Goal: Information Seeking & Learning: Learn about a topic

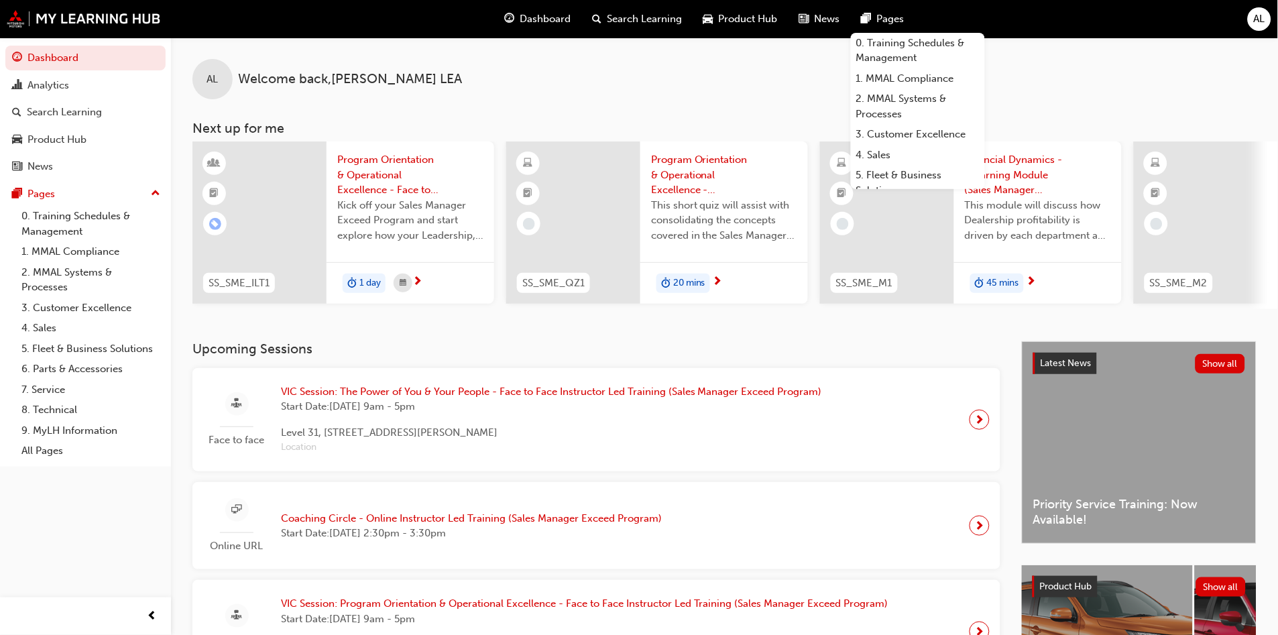
click at [540, 20] on span "Dashboard" at bounding box center [545, 18] width 51 height 15
click at [642, 25] on span "Search Learning" at bounding box center [644, 18] width 75 height 15
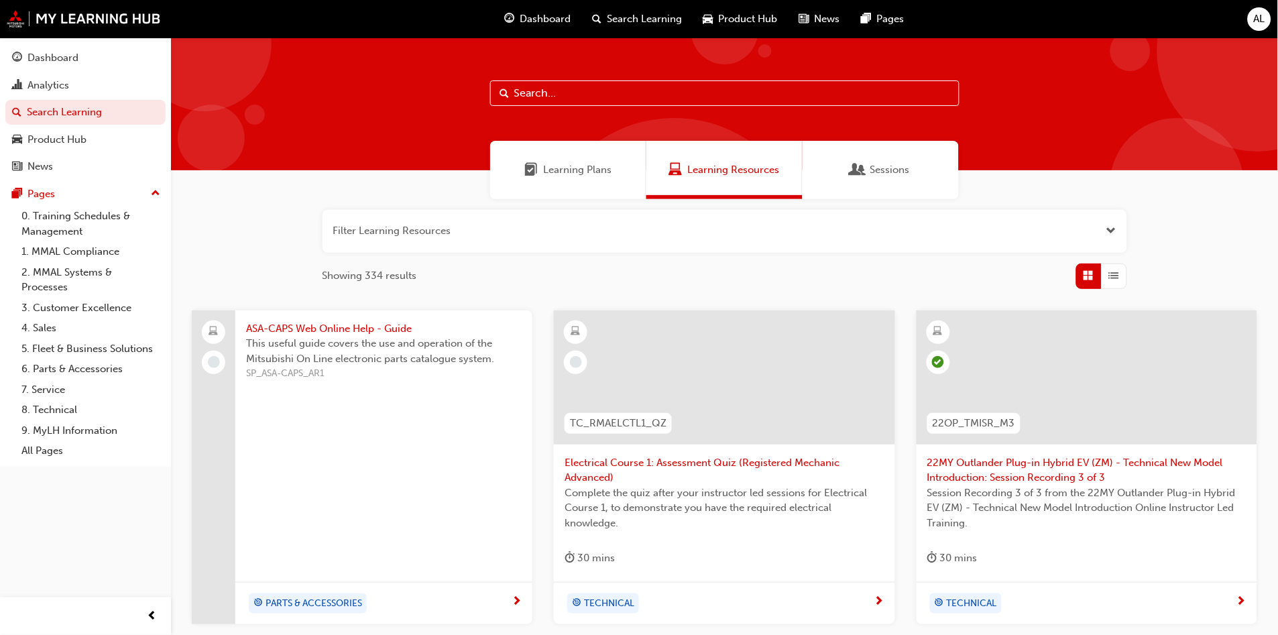
click at [1032, 141] on div "Learning Plans Learning Resources Sessions" at bounding box center [724, 170] width 1107 height 58
click at [577, 164] on span "Learning Plans" at bounding box center [577, 169] width 68 height 15
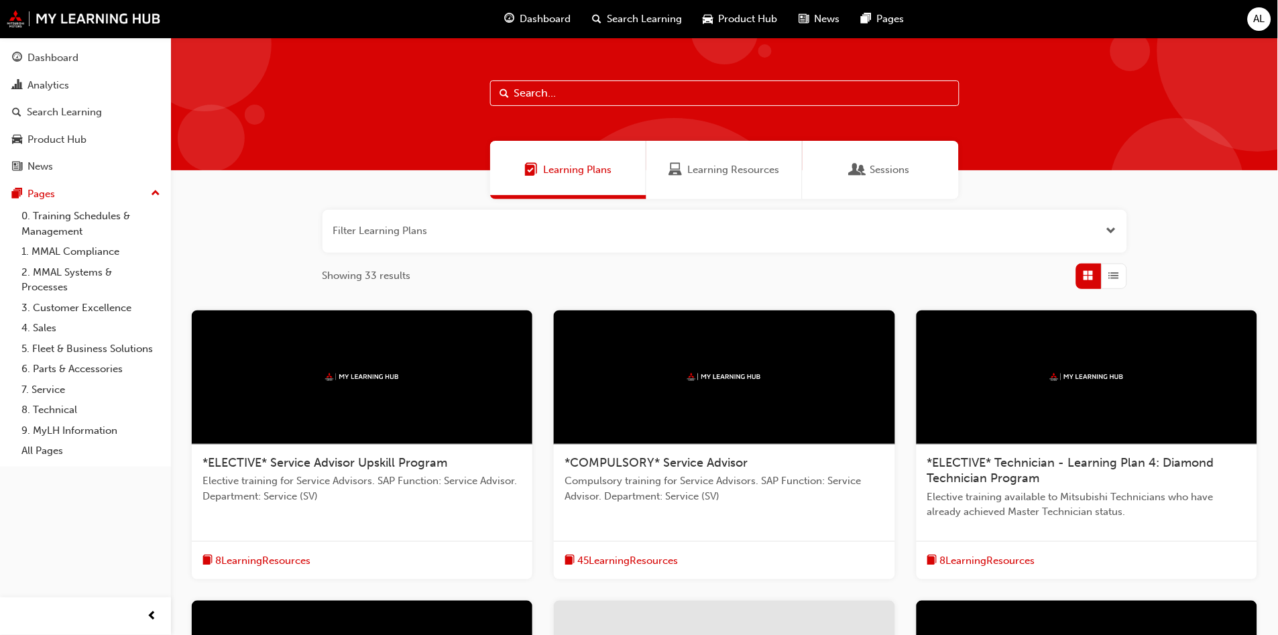
click at [871, 178] on div "Sessions" at bounding box center [880, 170] width 156 height 58
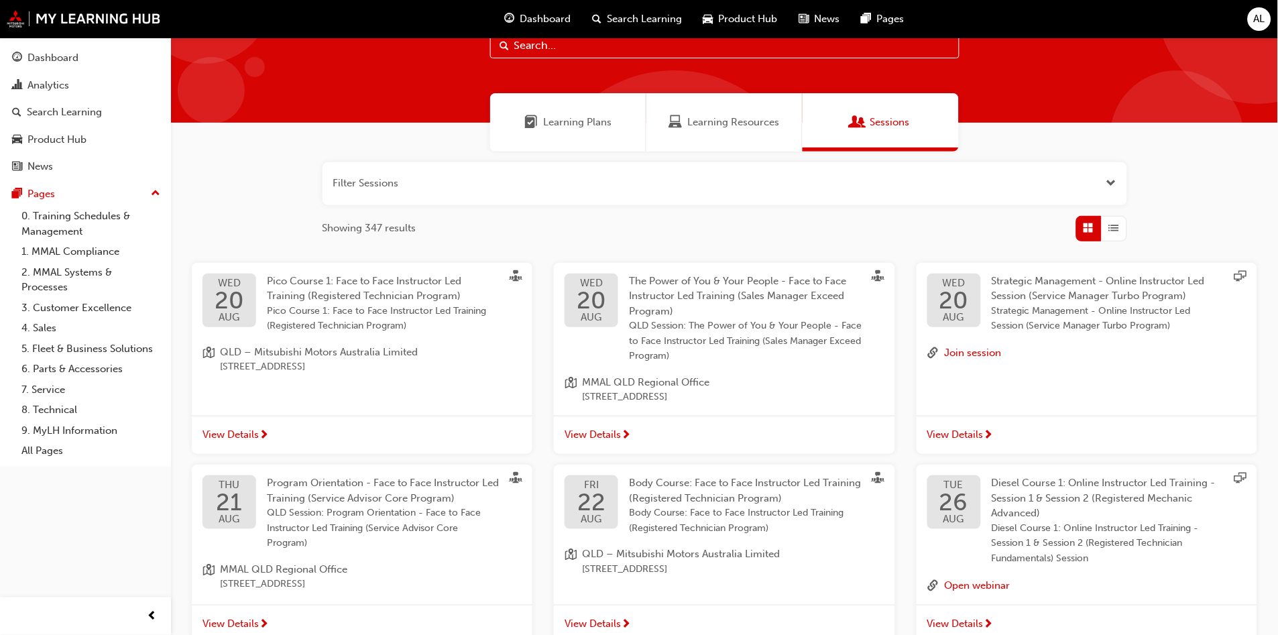
scroll to position [74, 0]
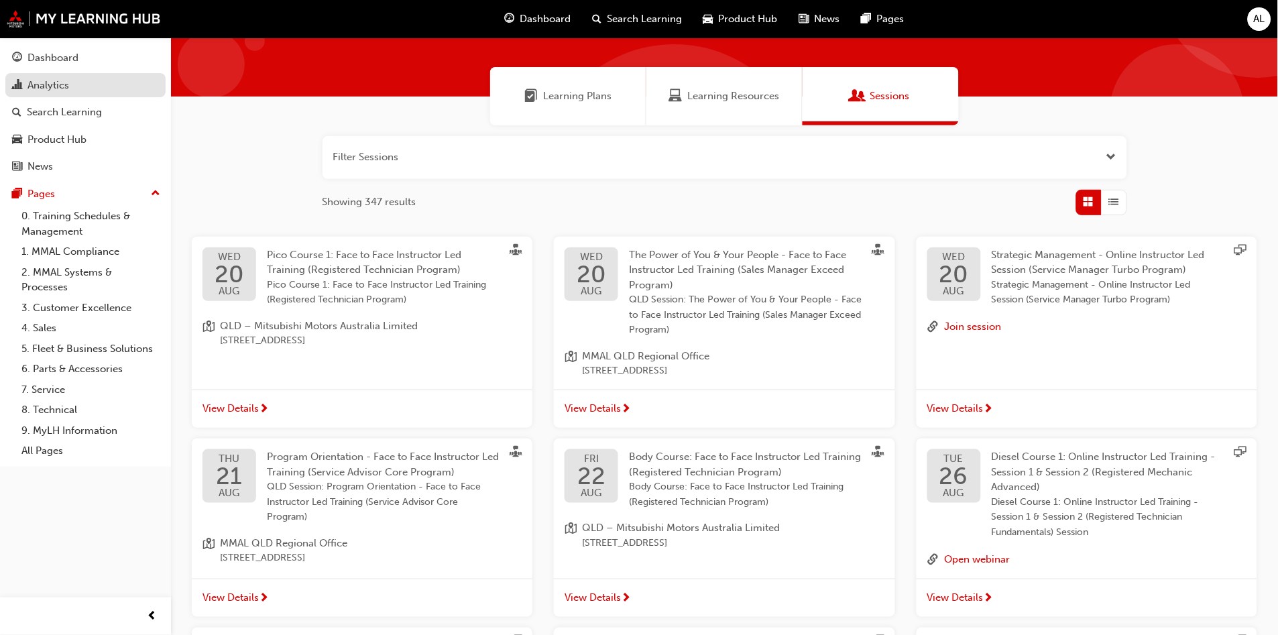
click at [77, 93] on div "Analytics" at bounding box center [85, 85] width 147 height 17
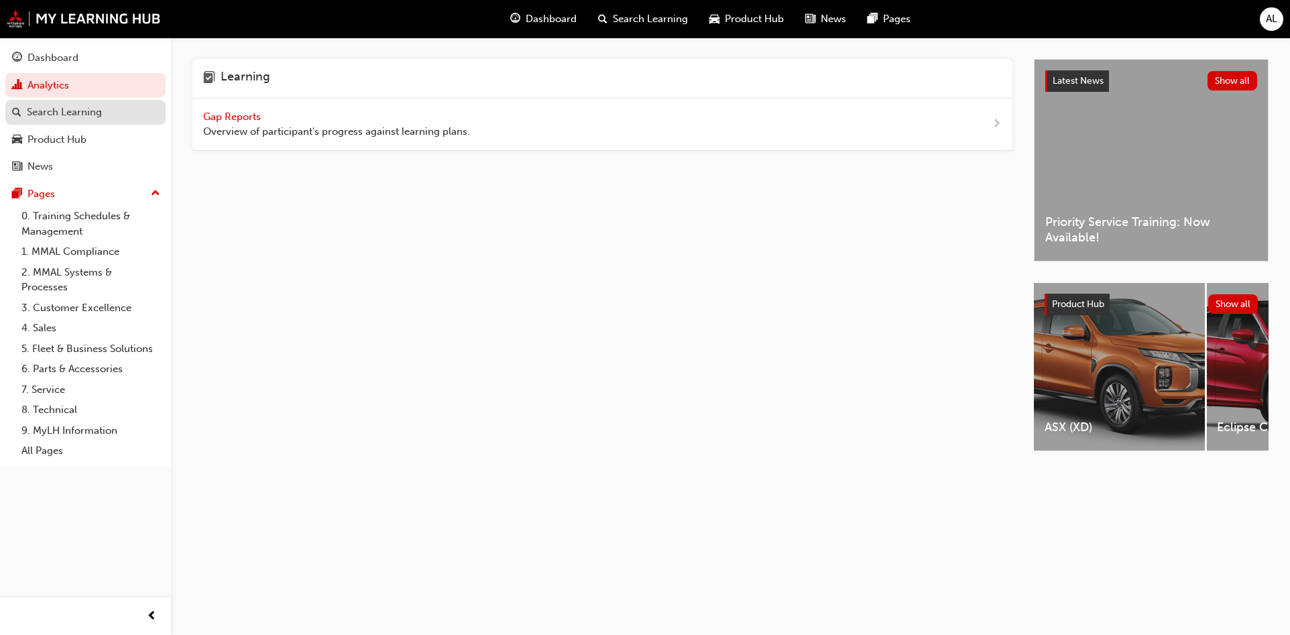
click at [81, 112] on div "Search Learning" at bounding box center [64, 112] width 75 height 15
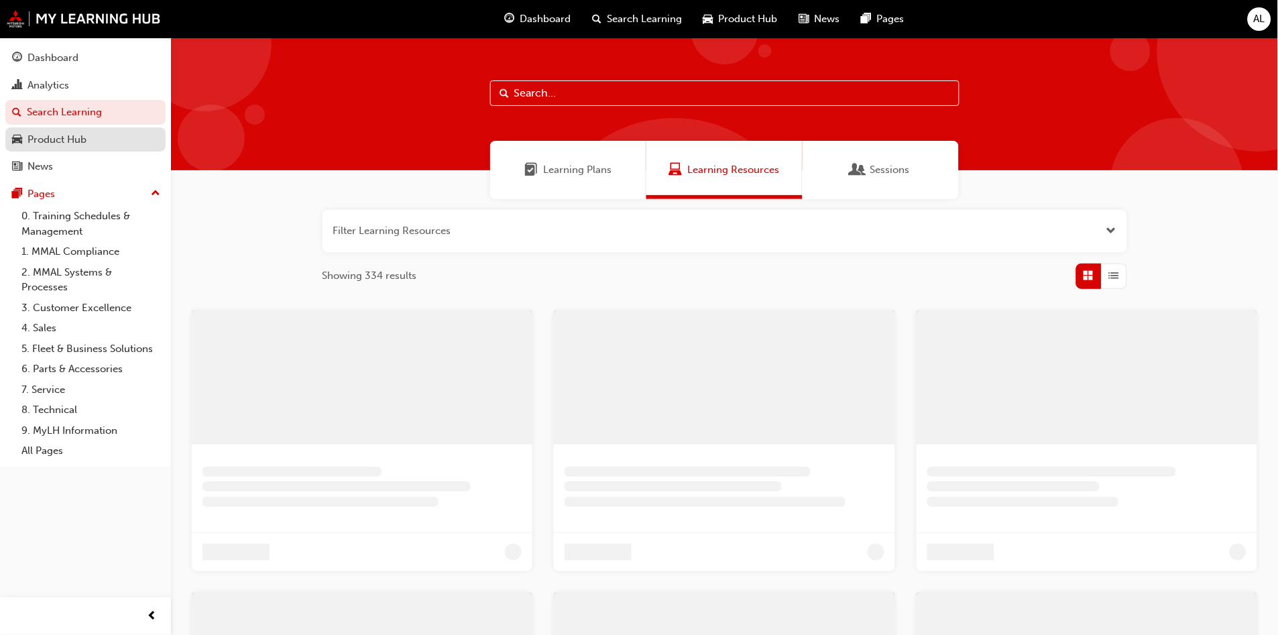
click at [80, 134] on div "Product Hub" at bounding box center [56, 139] width 59 height 15
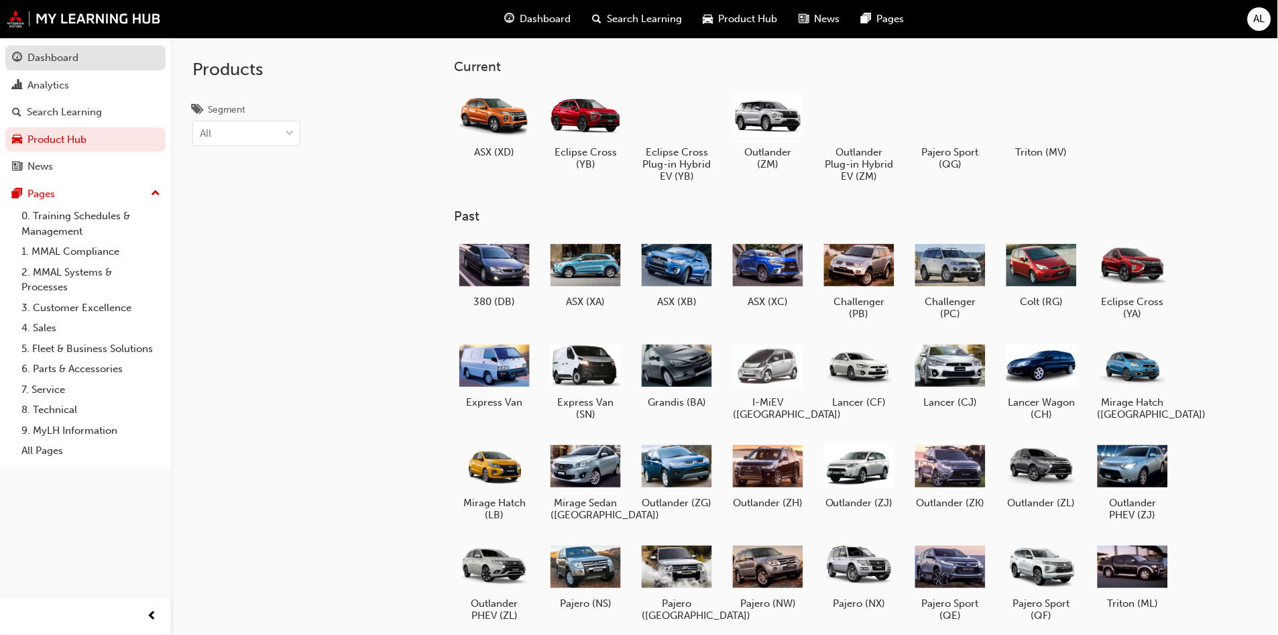
click at [94, 66] on link "Dashboard" at bounding box center [85, 58] width 160 height 25
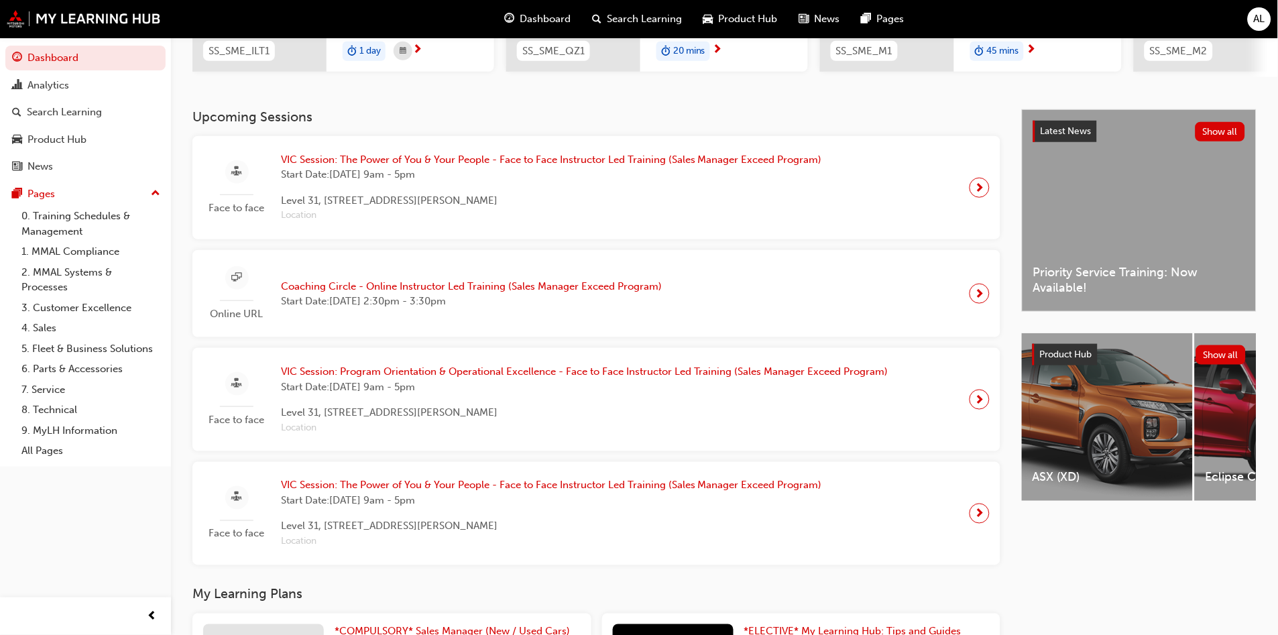
scroll to position [367, 0]
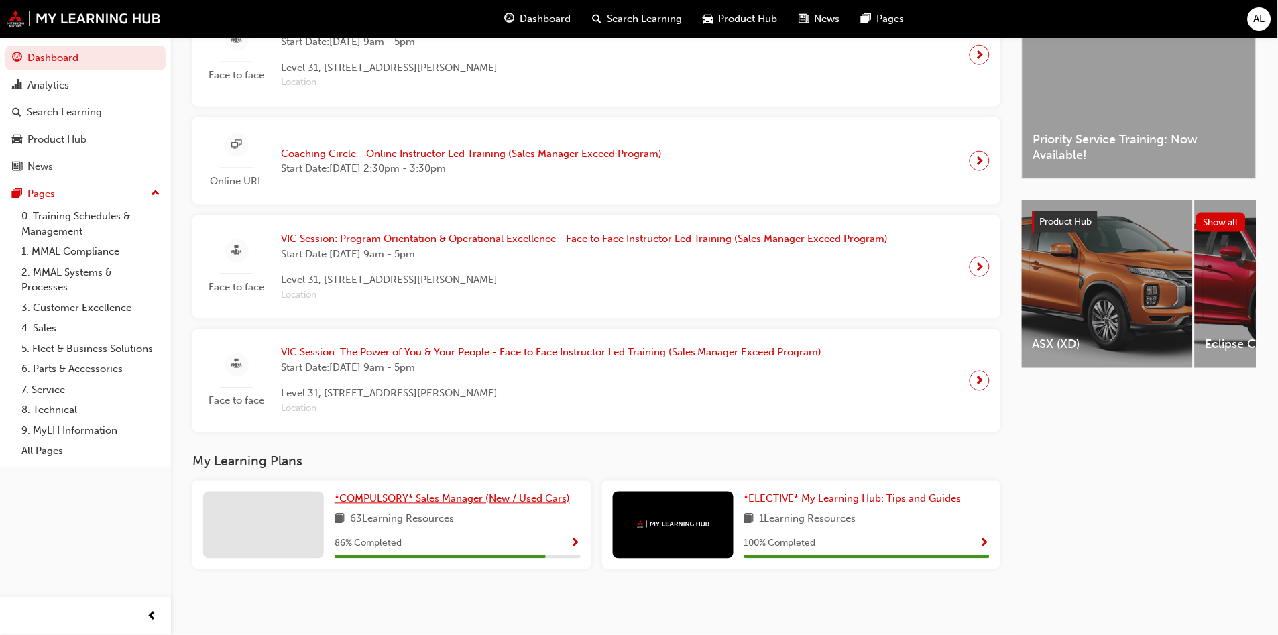
click at [526, 501] on span "*COMPULSORY* Sales Manager (New / Used Cars)" at bounding box center [452, 499] width 235 height 12
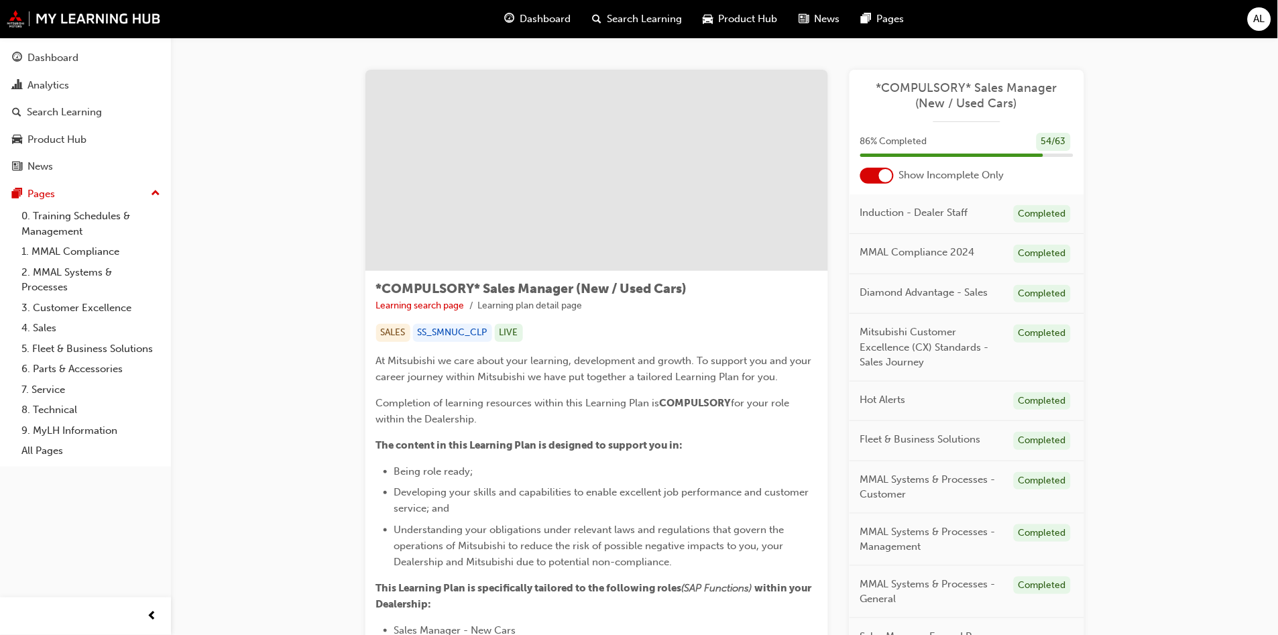
click at [900, 355] on span "Mitsubishi Customer Excellence (CX) Standards - Sales Journey" at bounding box center [931, 347] width 143 height 46
click at [898, 349] on span "Mitsubishi Customer Excellence (CX) Standards - Sales Journey" at bounding box center [931, 347] width 143 height 46
click at [896, 326] on span "Mitsubishi Customer Excellence (CX) Standards - Sales Journey" at bounding box center [931, 347] width 143 height 46
click at [1032, 340] on div "Completed" at bounding box center [1042, 333] width 57 height 18
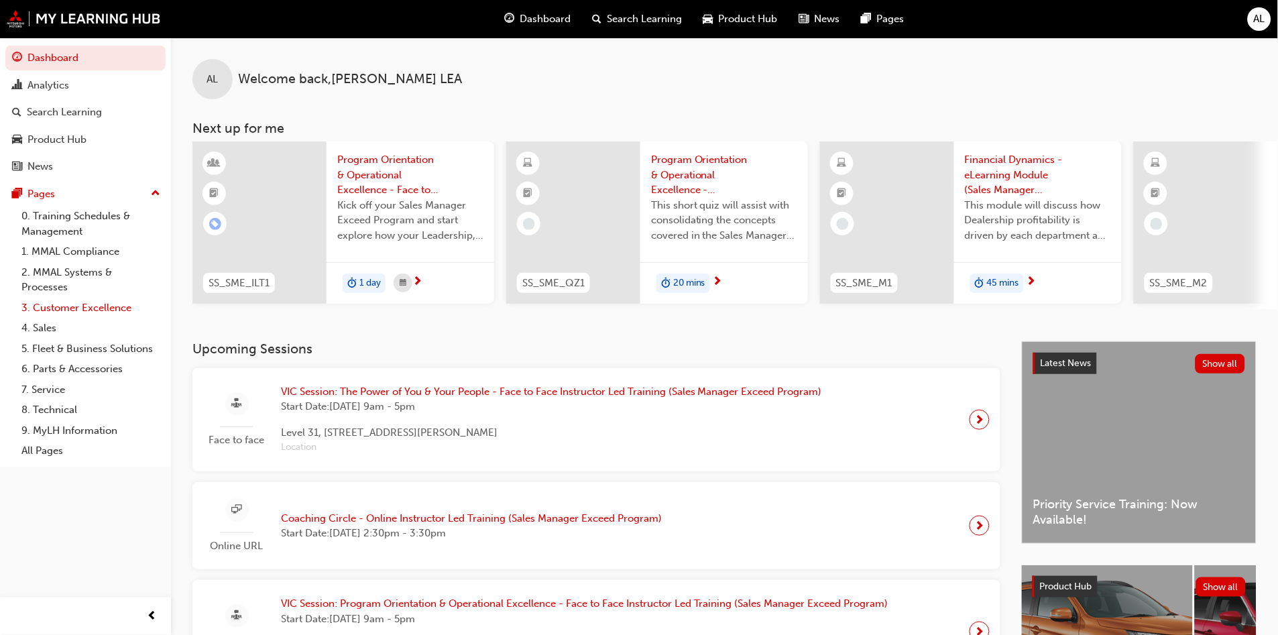
click at [136, 298] on link "3. Customer Excellence" at bounding box center [90, 308] width 149 height 21
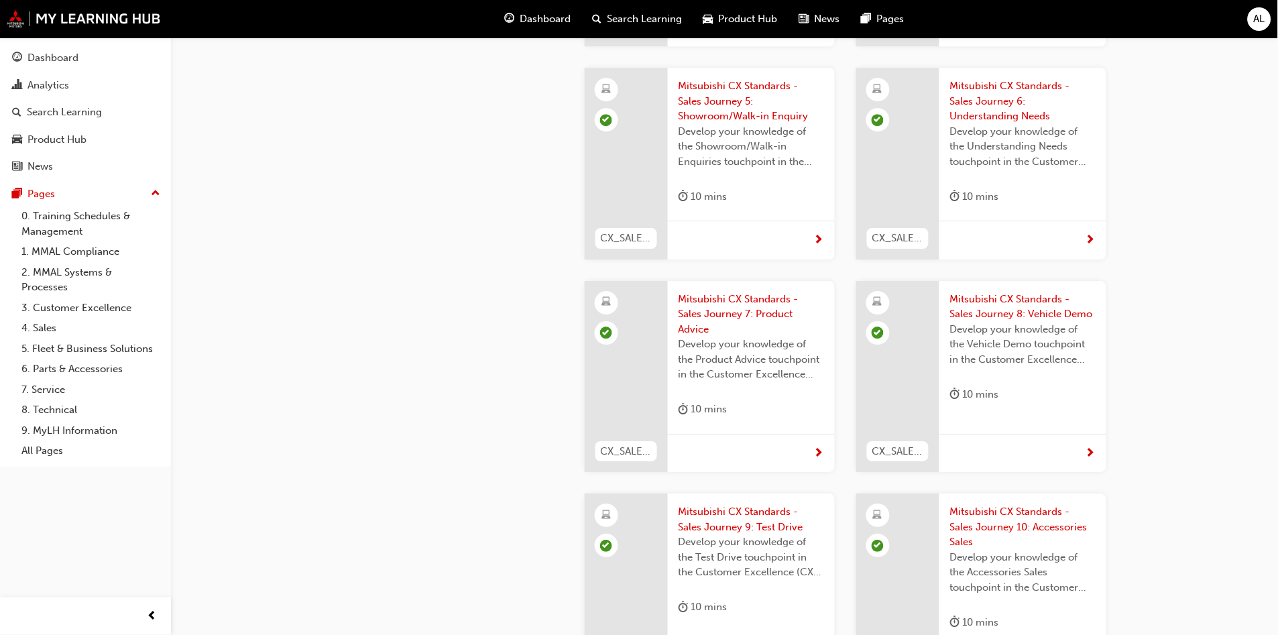
scroll to position [1042, 0]
click at [693, 300] on span "Mitsubishi CX Standards - Sales Journey 7: Product Advice" at bounding box center [750, 311] width 145 height 46
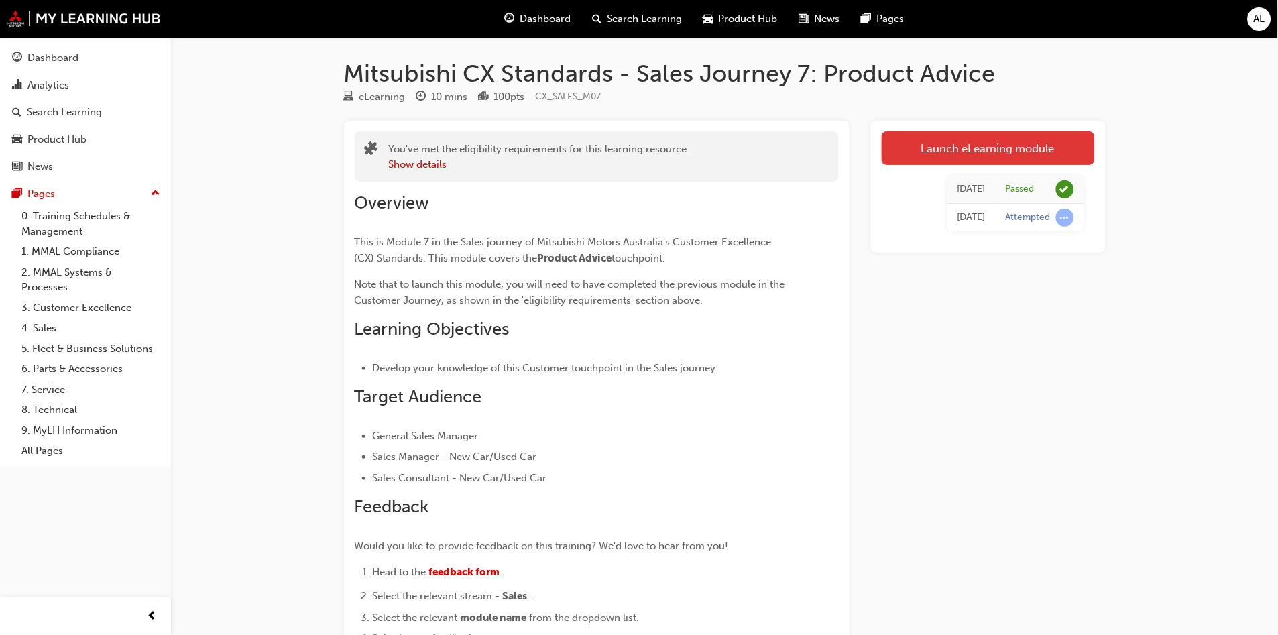
click at [905, 152] on link "Launch eLearning module" at bounding box center [988, 148] width 213 height 34
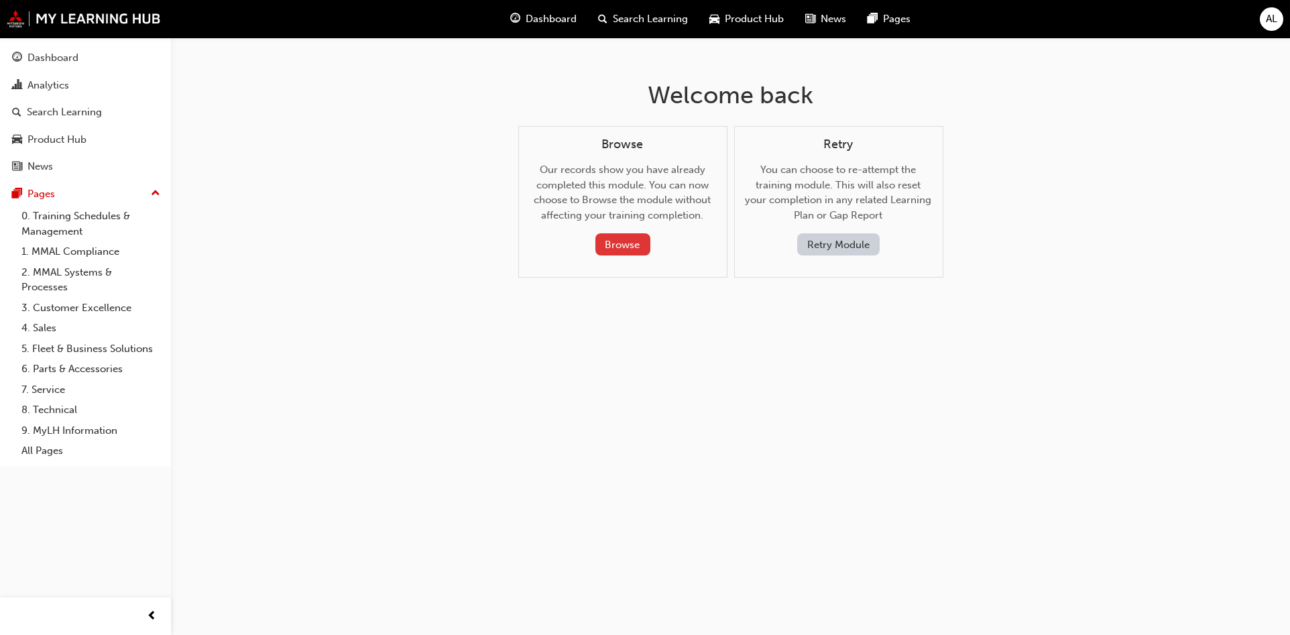
click at [643, 248] on button "Browse" at bounding box center [622, 244] width 55 height 22
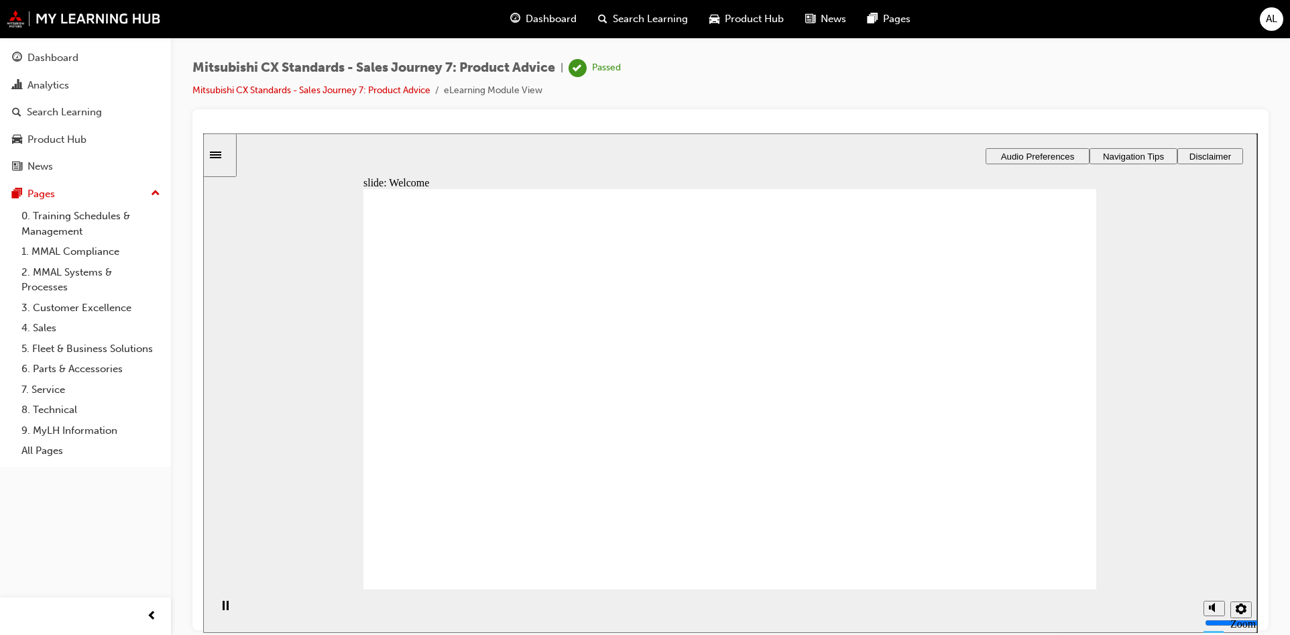
drag, startPoint x: 923, startPoint y: 522, endPoint x: 929, endPoint y: 526, distance: 6.9
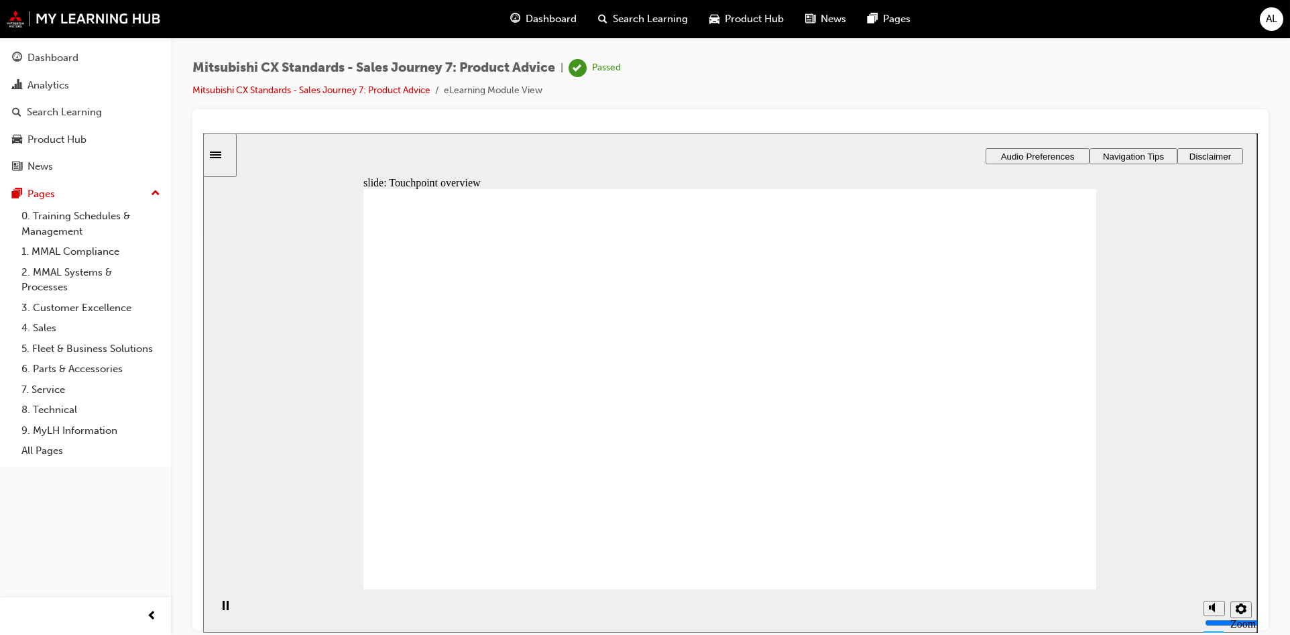
drag, startPoint x: 767, startPoint y: 447, endPoint x: 747, endPoint y: 448, distance: 20.1
